Goal: Task Accomplishment & Management: Manage account settings

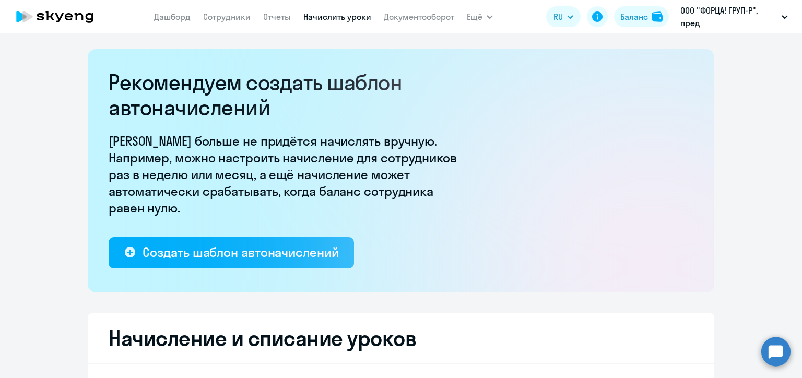
select select "10"
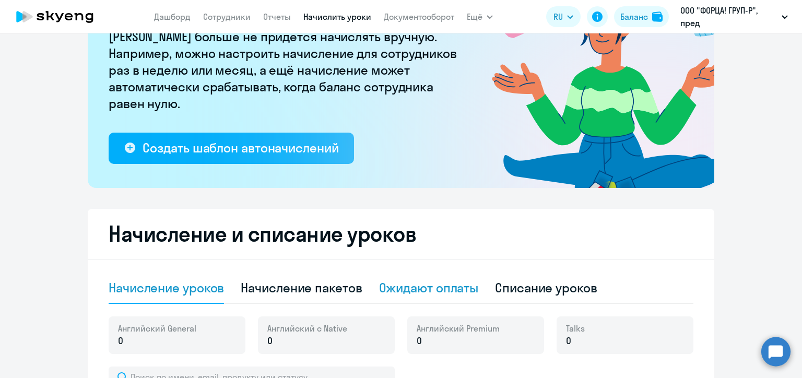
scroll to position [209, 0]
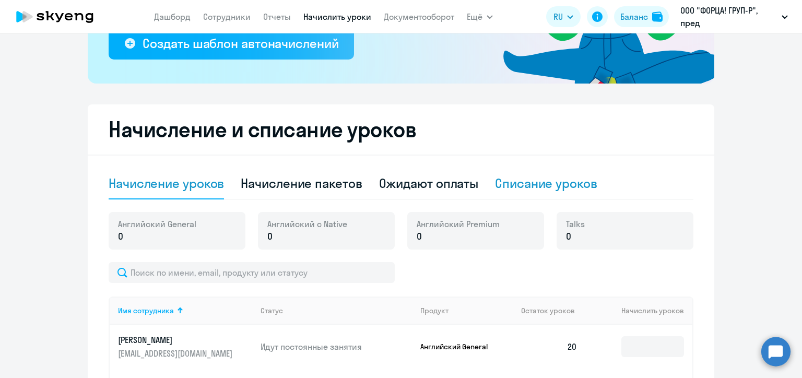
click at [539, 182] on div "Списание уроков" at bounding box center [546, 183] width 102 height 17
select select "10"
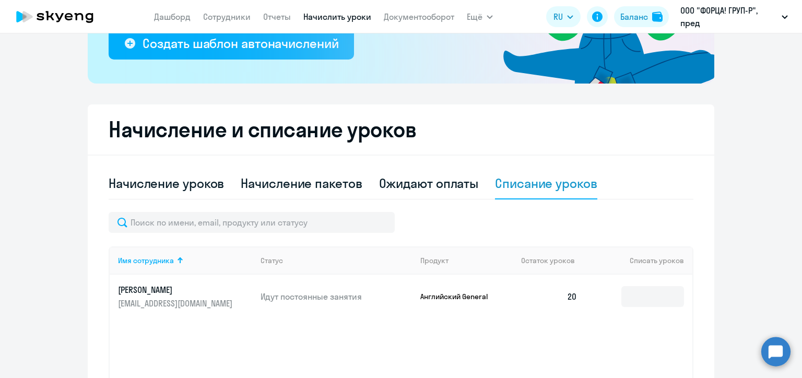
scroll to position [321, 0]
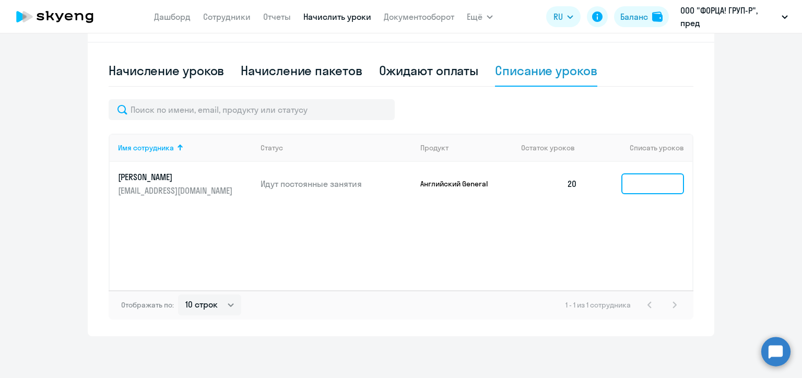
click at [653, 184] on input at bounding box center [652, 183] width 63 height 21
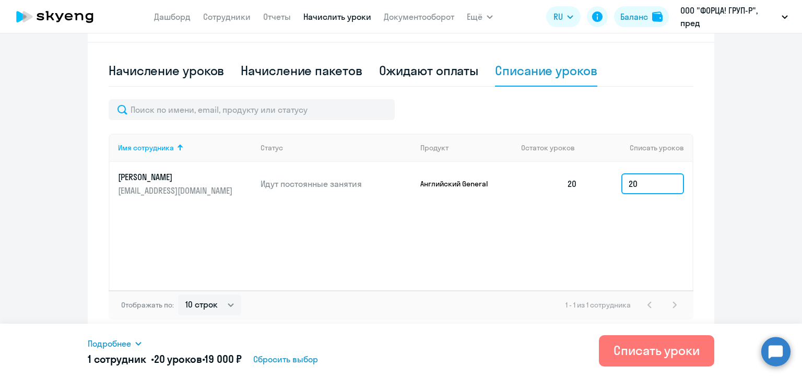
type input "20"
click at [735, 169] on ng-component "Рекомендуем создать шаблон автоначислений Уроки больше не придётся начислять вр…" at bounding box center [401, 32] width 802 height 608
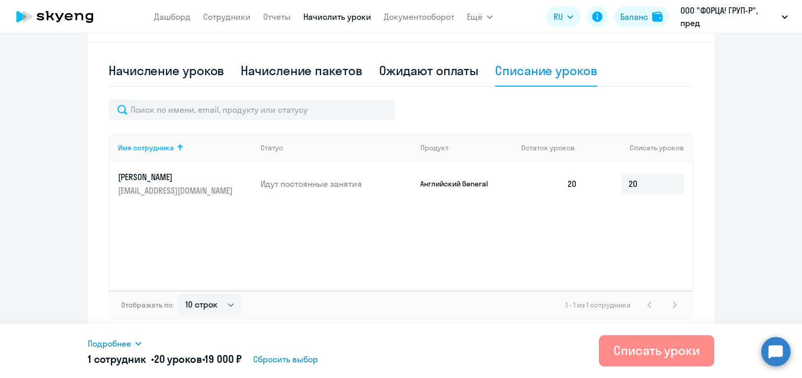
click at [676, 354] on div "Списать уроки" at bounding box center [656, 350] width 86 height 17
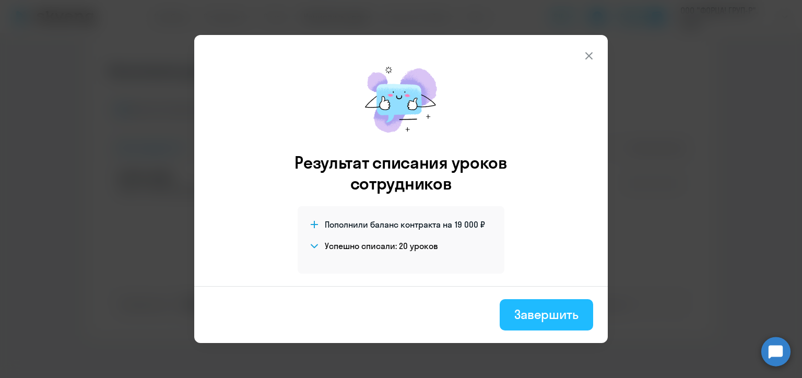
click at [537, 308] on div "Завершить" at bounding box center [546, 314] width 64 height 17
